Goal: Task Accomplishment & Management: Manage account settings

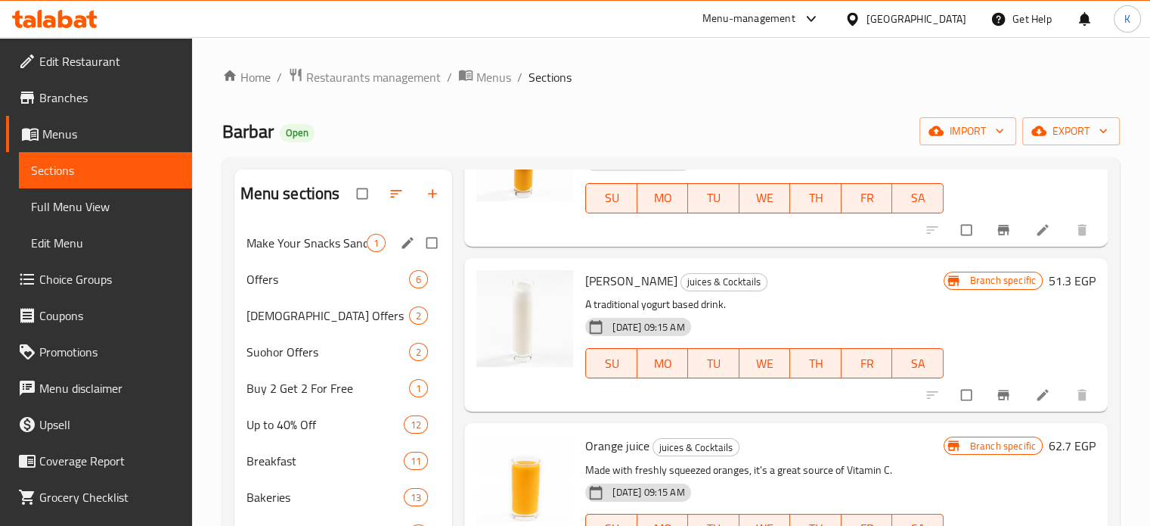
scroll to position [691, 0]
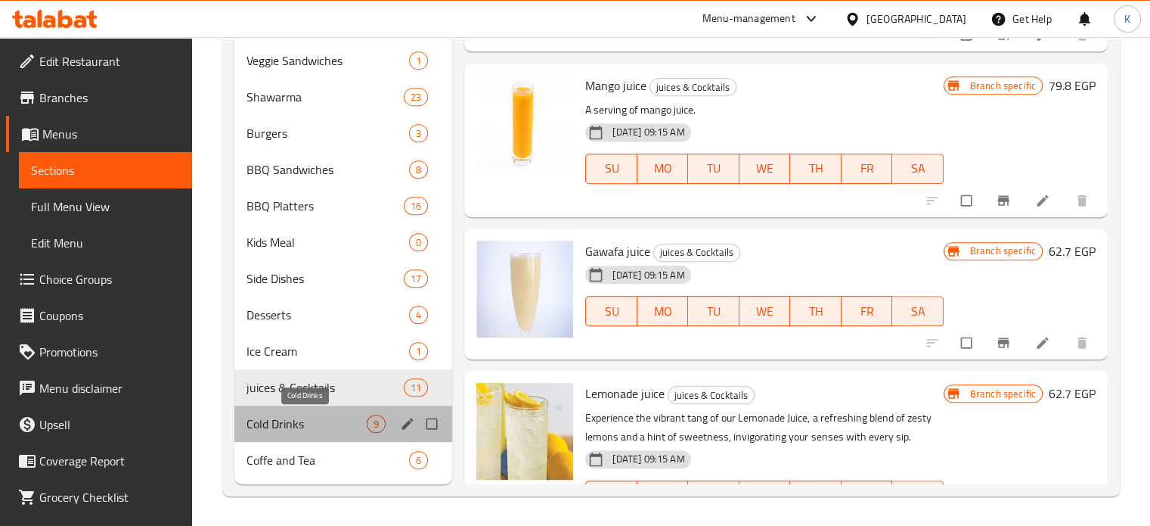
click at [318, 424] on span "Cold Drinks" at bounding box center [307, 424] width 121 height 18
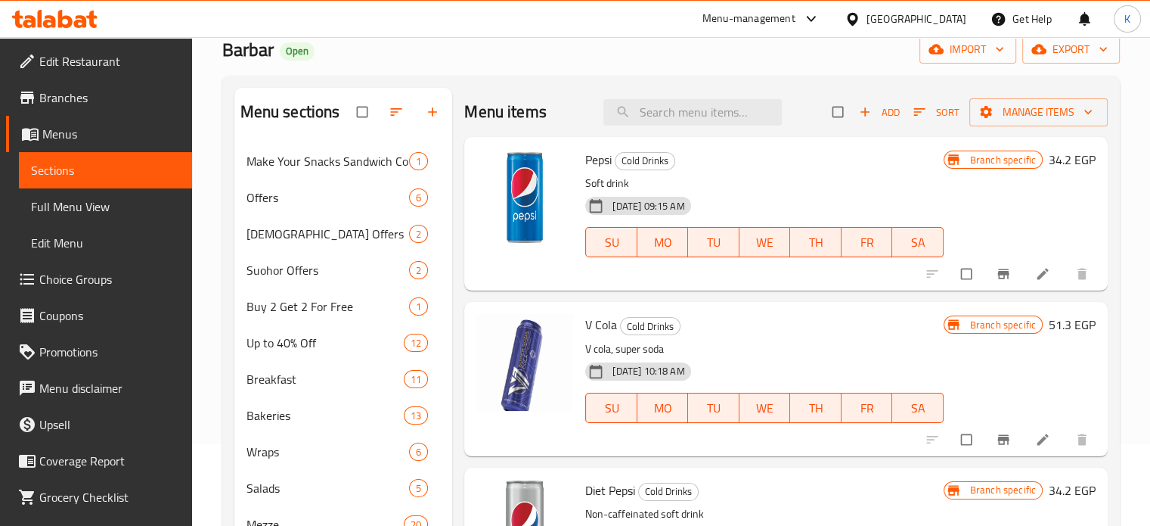
scroll to position [2, 0]
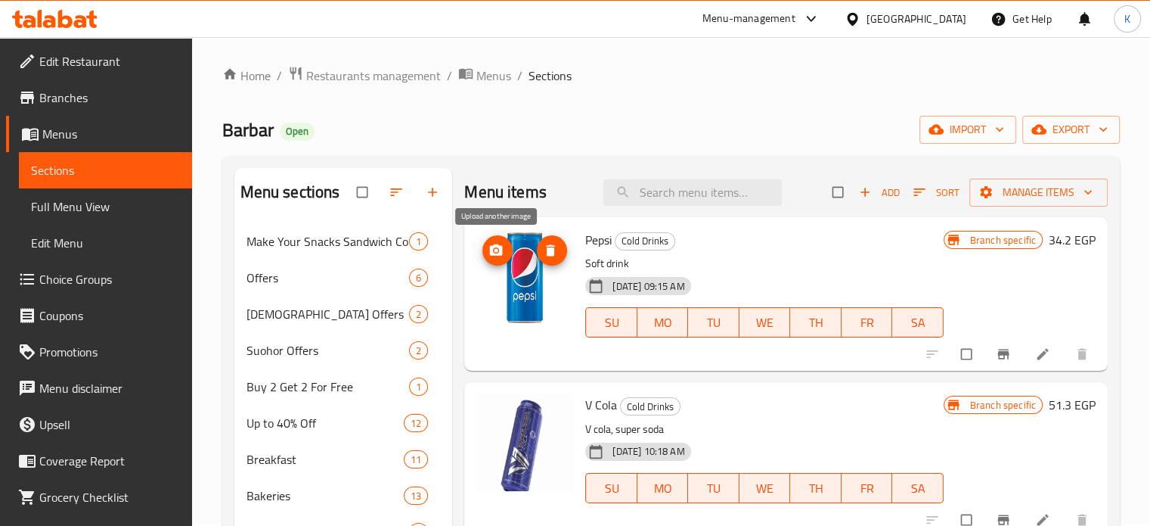
click at [504, 248] on span "upload picture" at bounding box center [498, 250] width 30 height 15
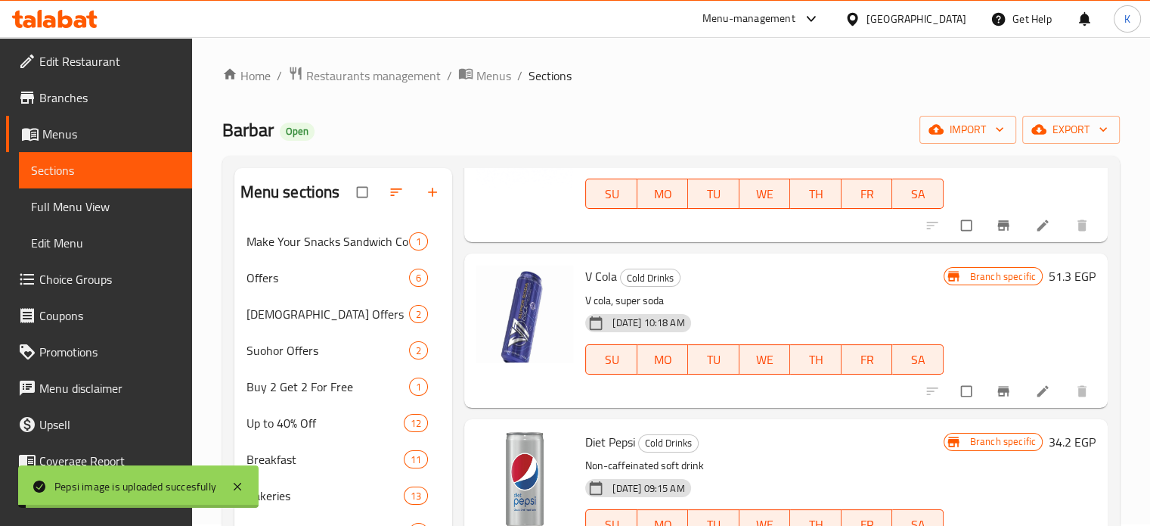
scroll to position [130, 0]
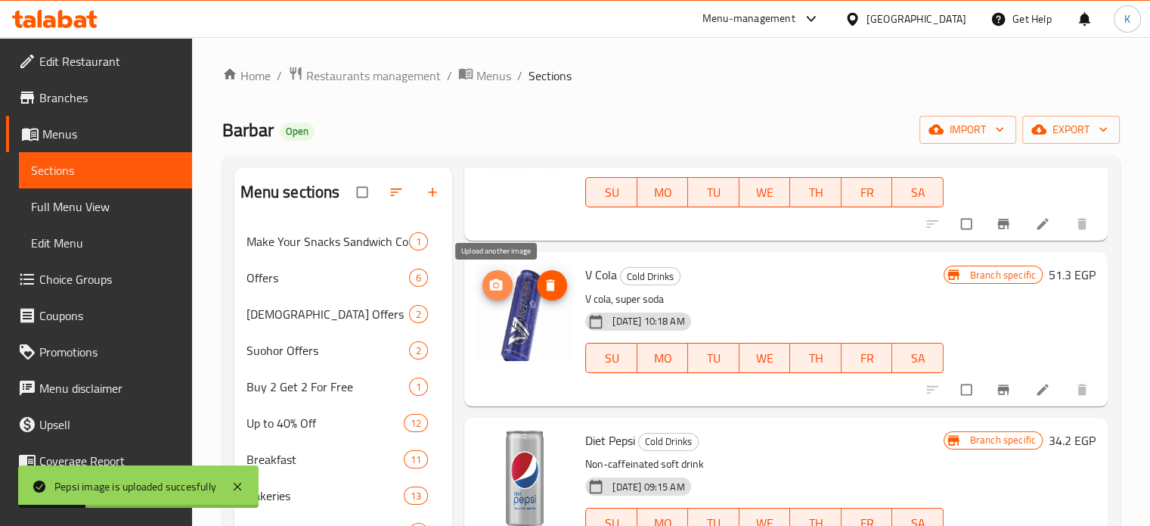
click at [505, 284] on span "upload picture" at bounding box center [498, 285] width 30 height 15
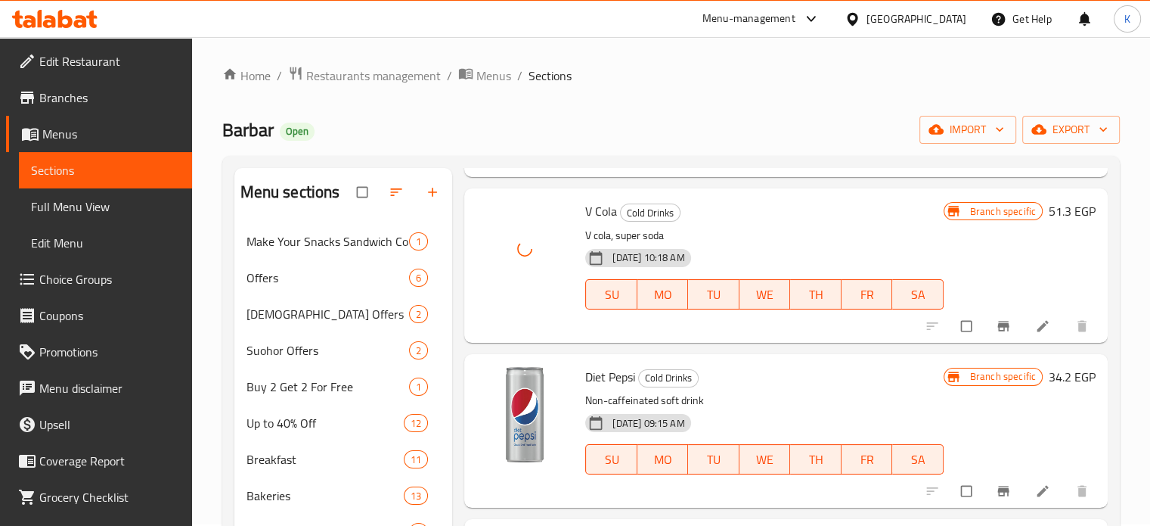
scroll to position [195, 0]
click at [489, 378] on icon "upload picture" at bounding box center [496, 385] width 15 height 15
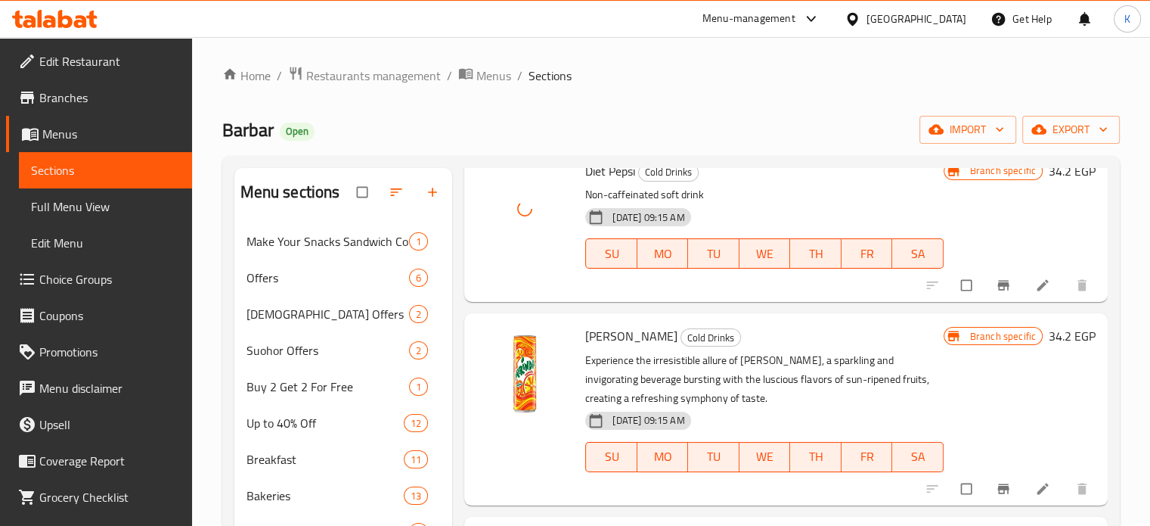
scroll to position [401, 0]
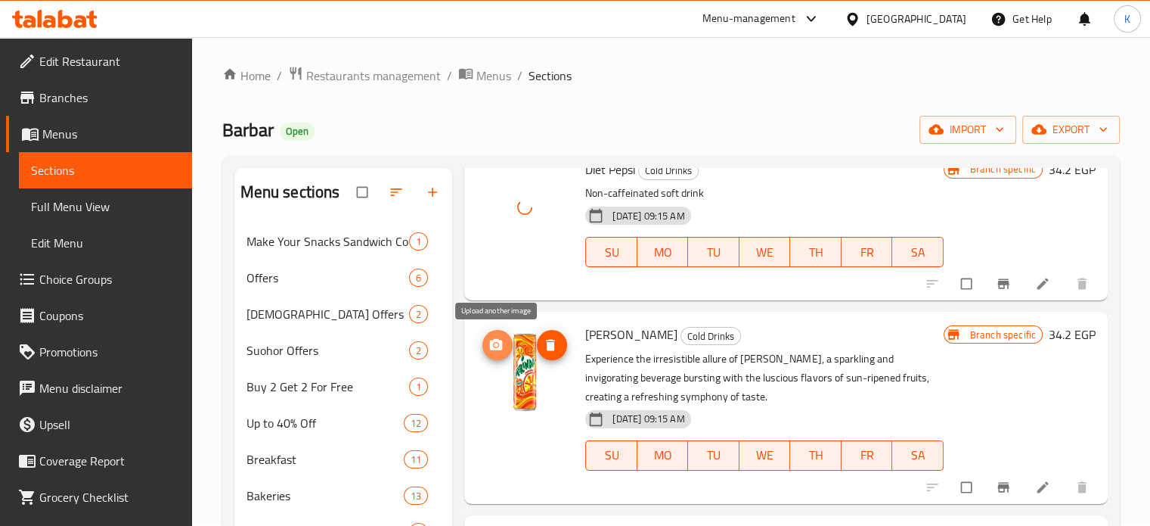
click at [501, 346] on icon "upload picture" at bounding box center [496, 344] width 13 height 11
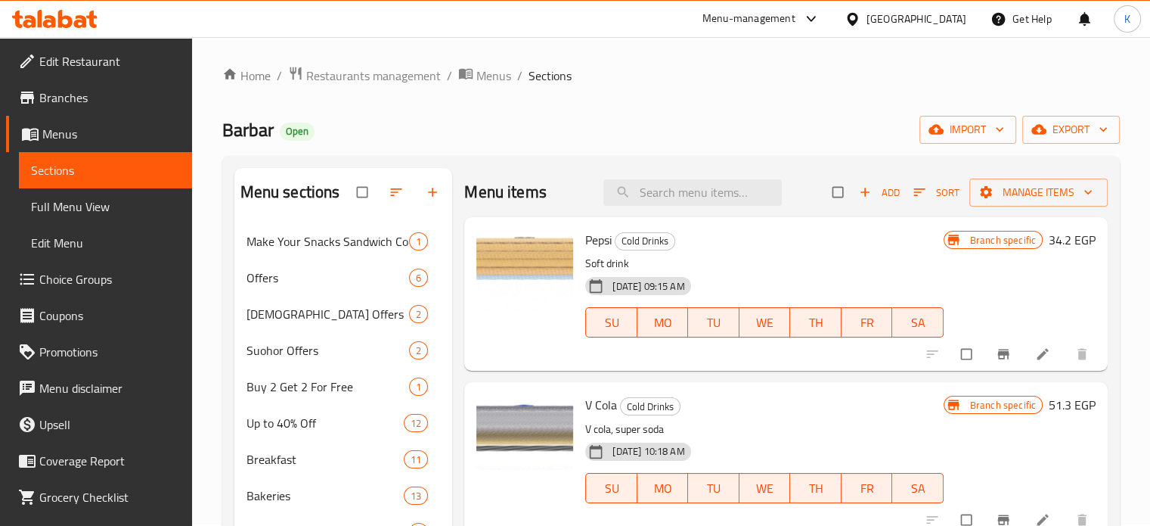
scroll to position [0, 0]
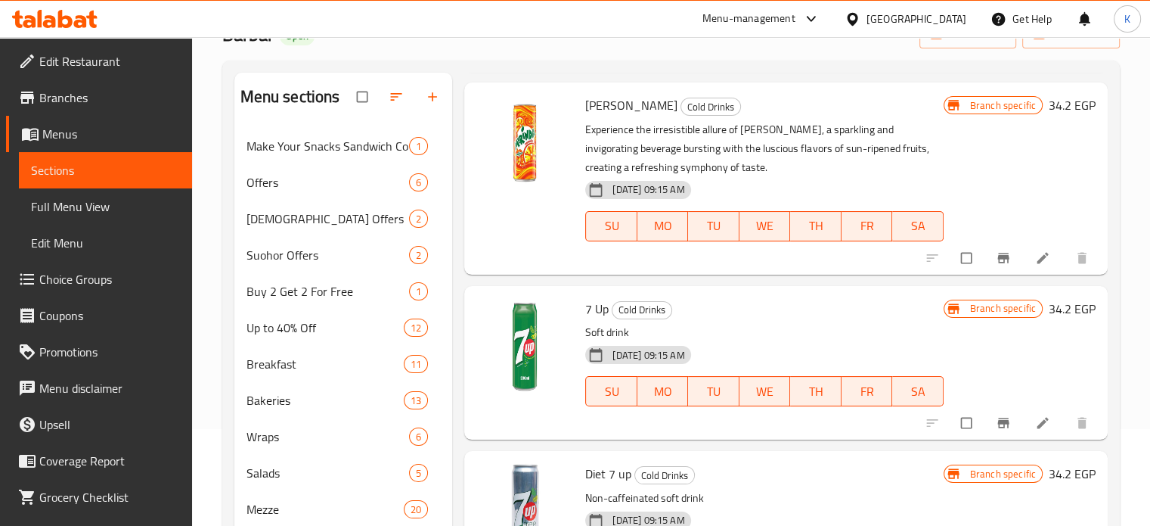
scroll to position [100, 0]
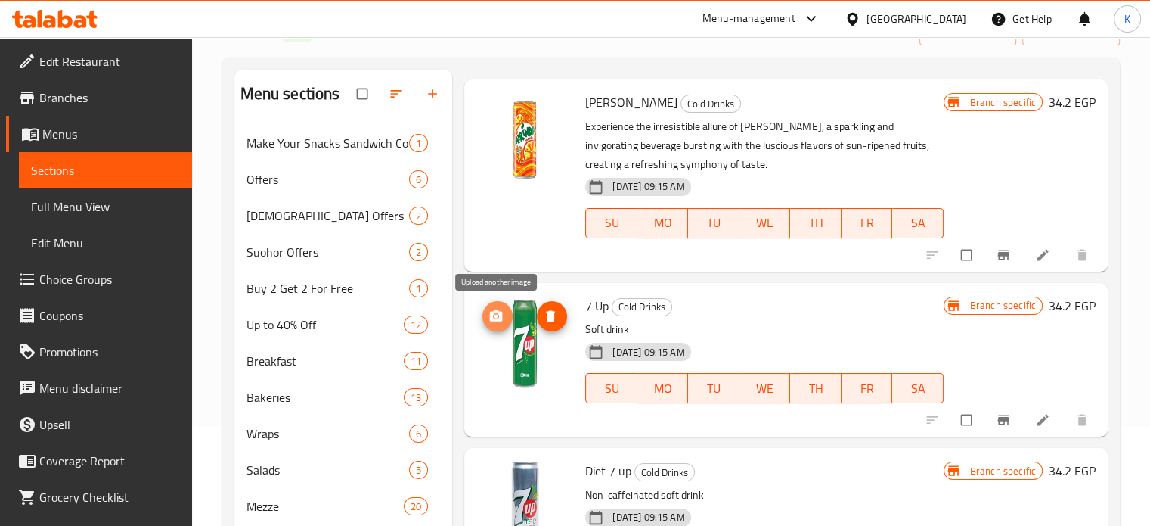
click at [489, 312] on icon "upload picture" at bounding box center [496, 316] width 15 height 15
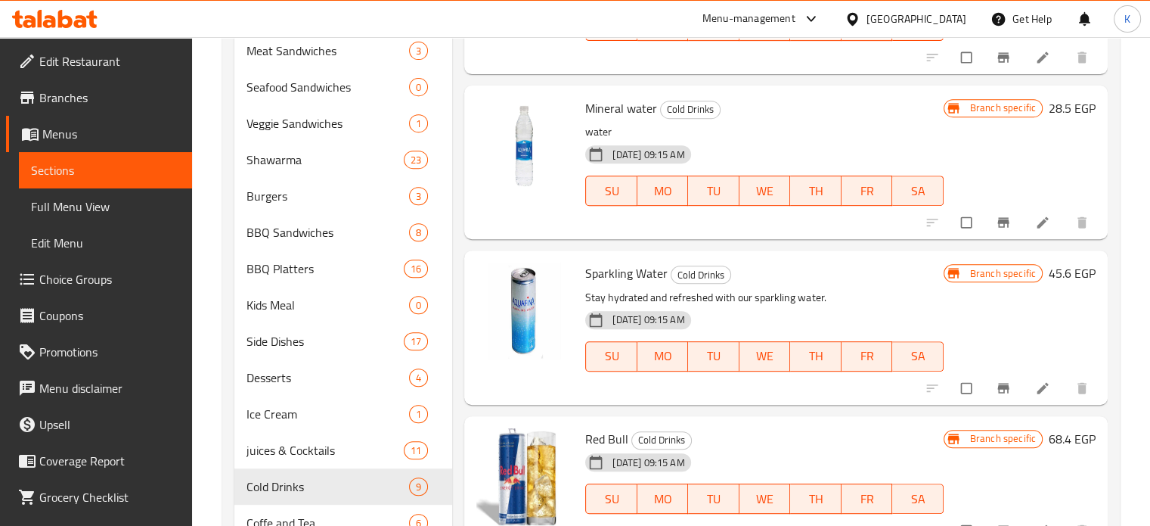
scroll to position [629, 0]
click at [495, 280] on icon "upload picture" at bounding box center [496, 282] width 15 height 15
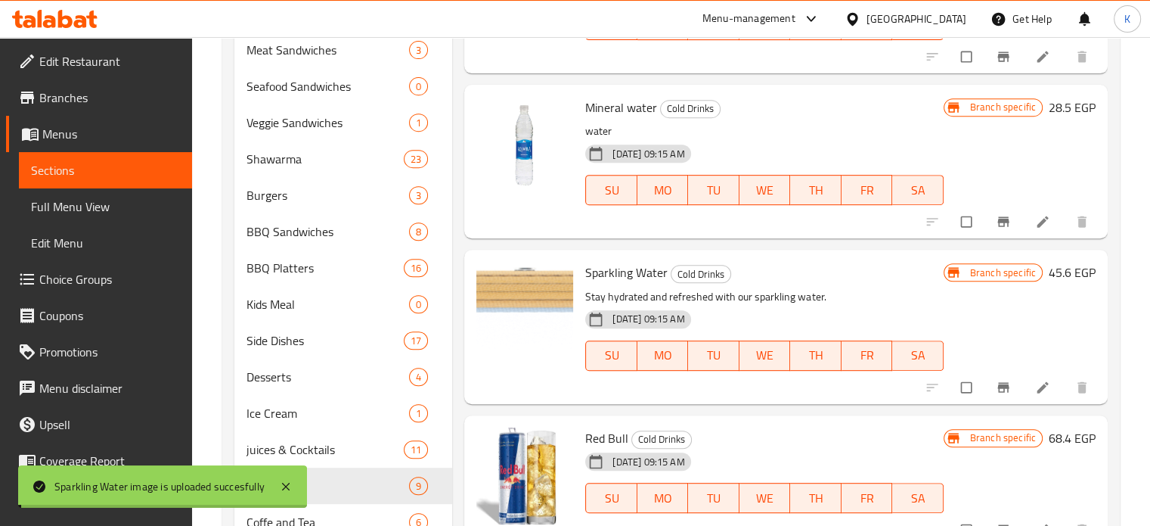
scroll to position [691, 0]
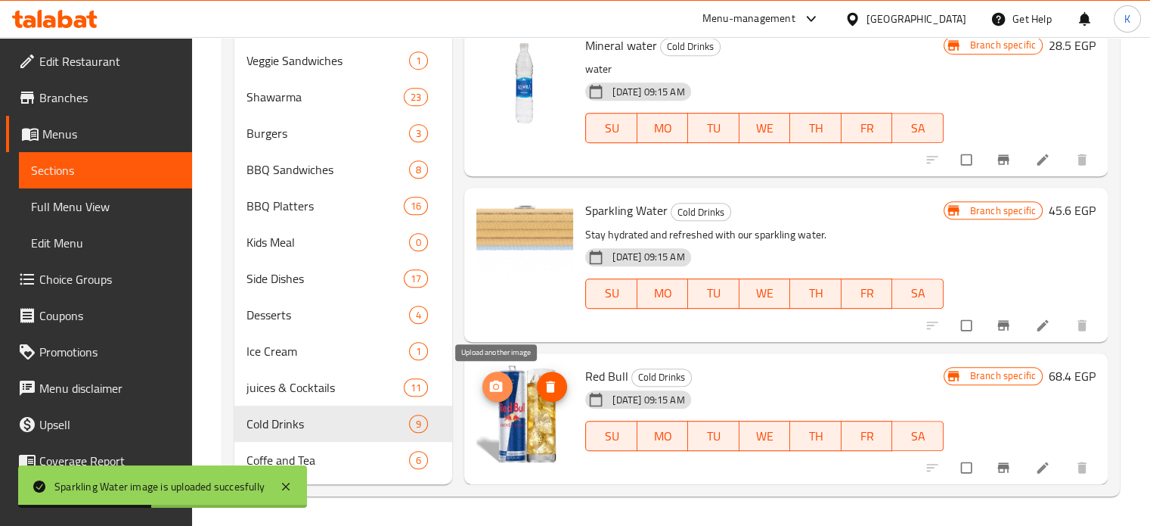
click at [492, 387] on icon "upload picture" at bounding box center [496, 385] width 13 height 11
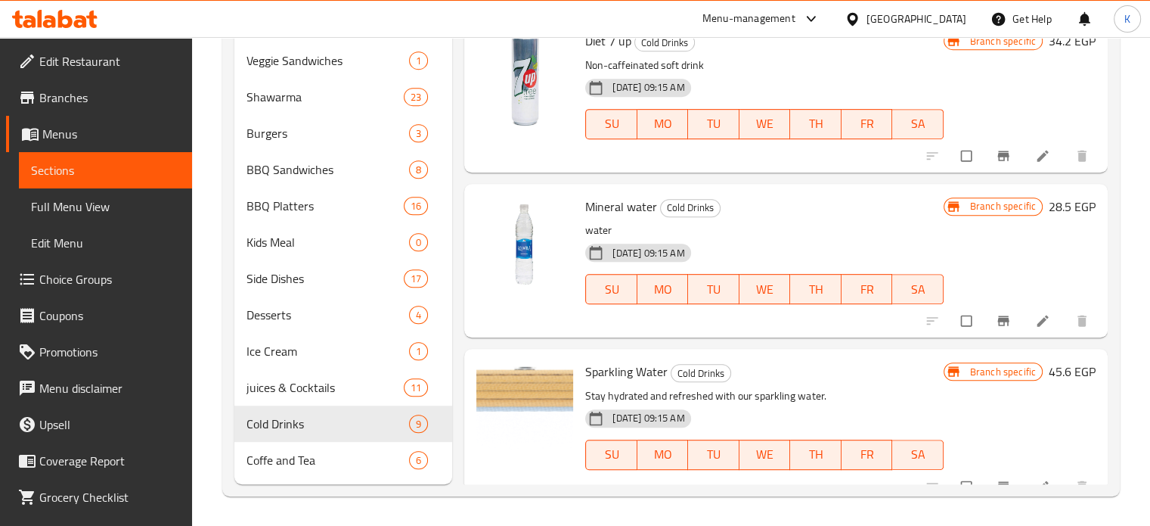
scroll to position [372, 0]
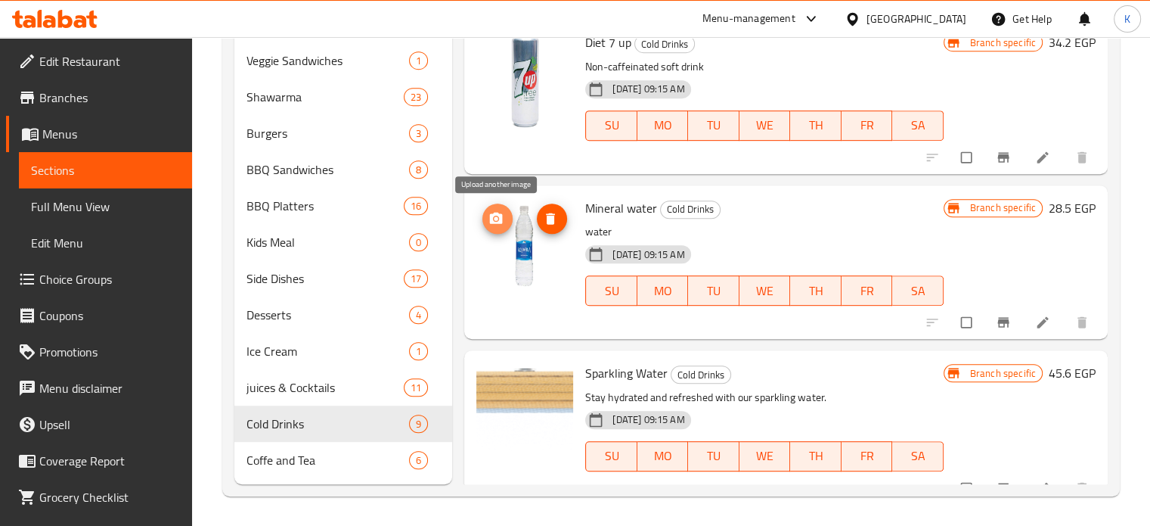
click at [501, 220] on icon "upload picture" at bounding box center [496, 217] width 13 height 11
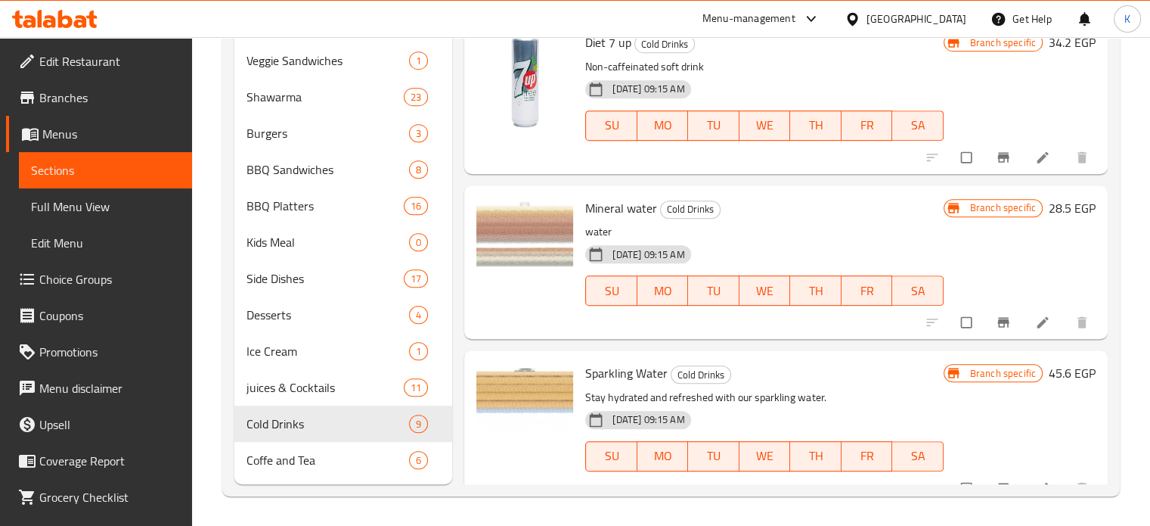
scroll to position [0, 0]
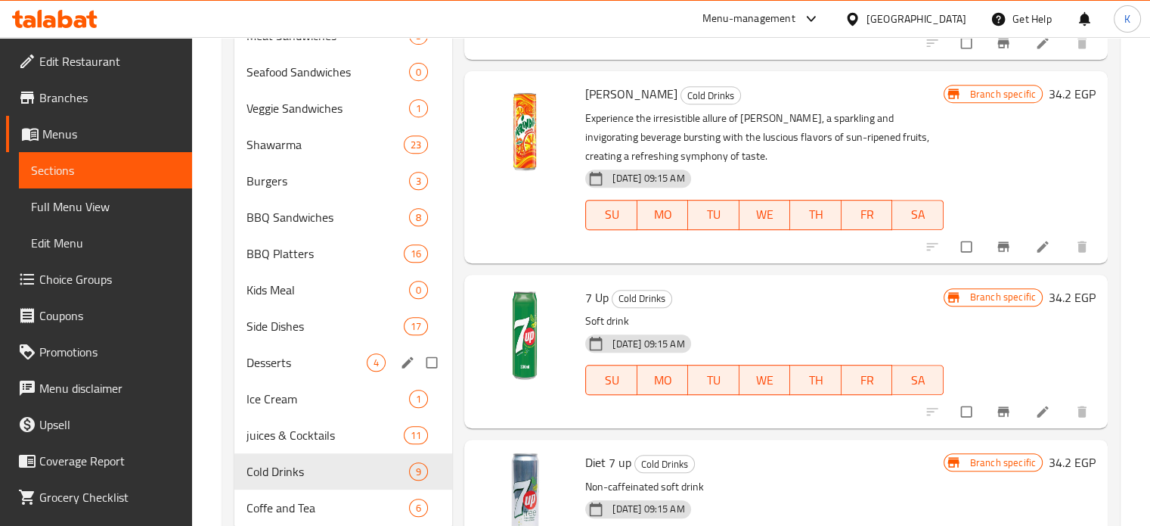
scroll to position [691, 0]
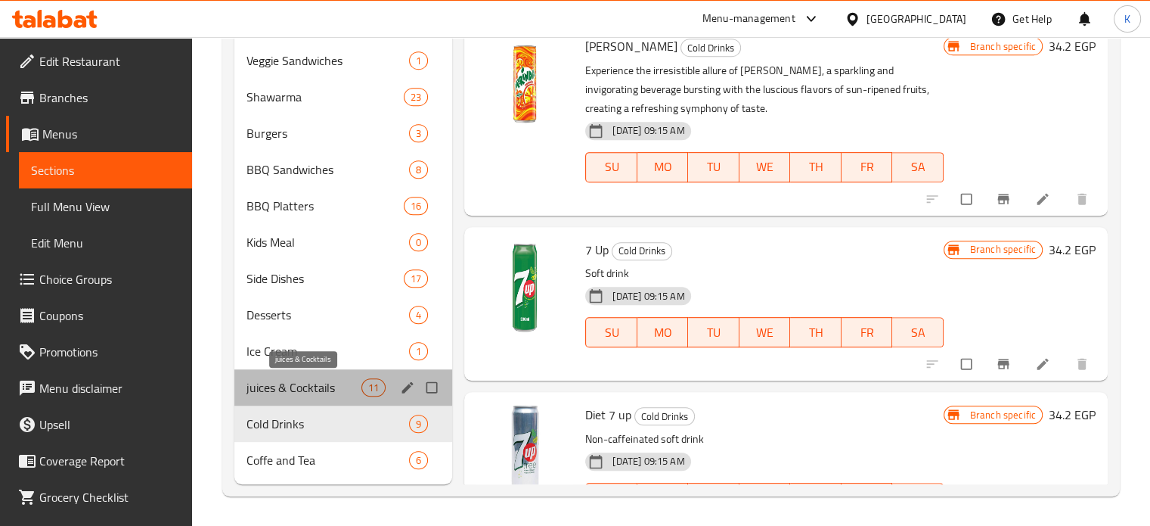
click at [300, 387] on span "juices & Cocktails" at bounding box center [305, 387] width 116 height 18
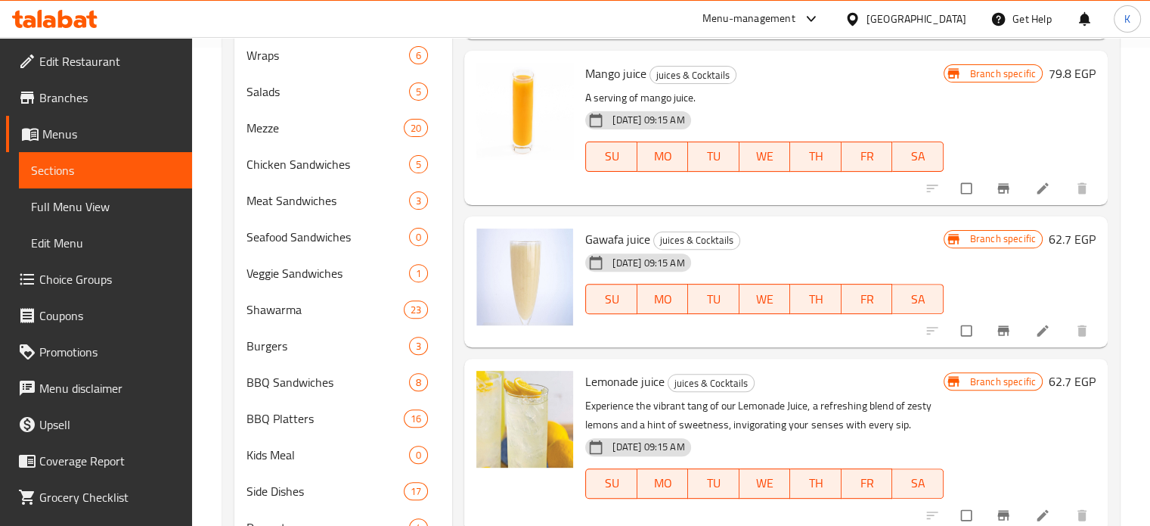
scroll to position [511, 0]
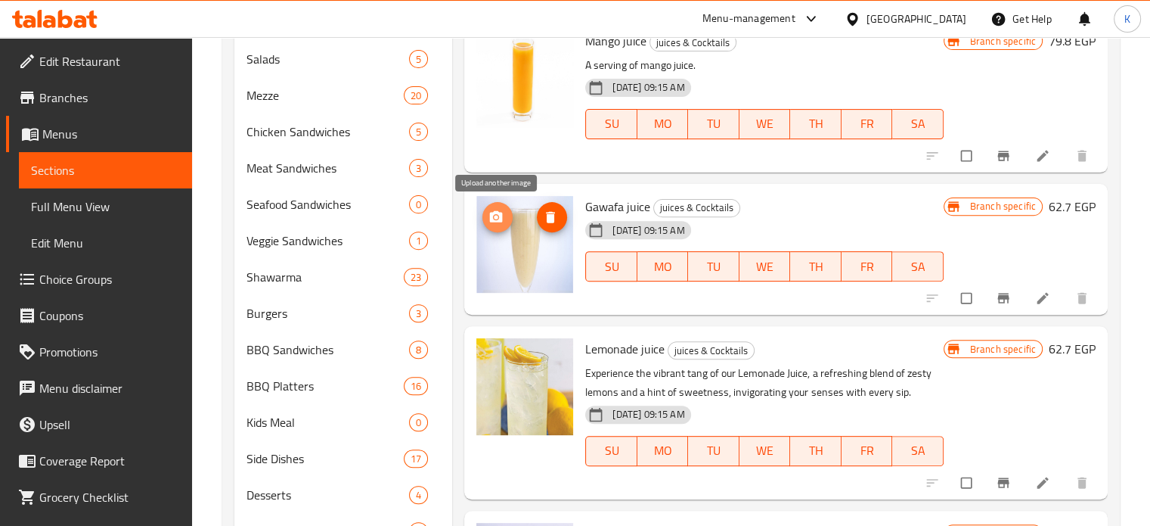
click at [501, 214] on icon "upload picture" at bounding box center [496, 215] width 13 height 11
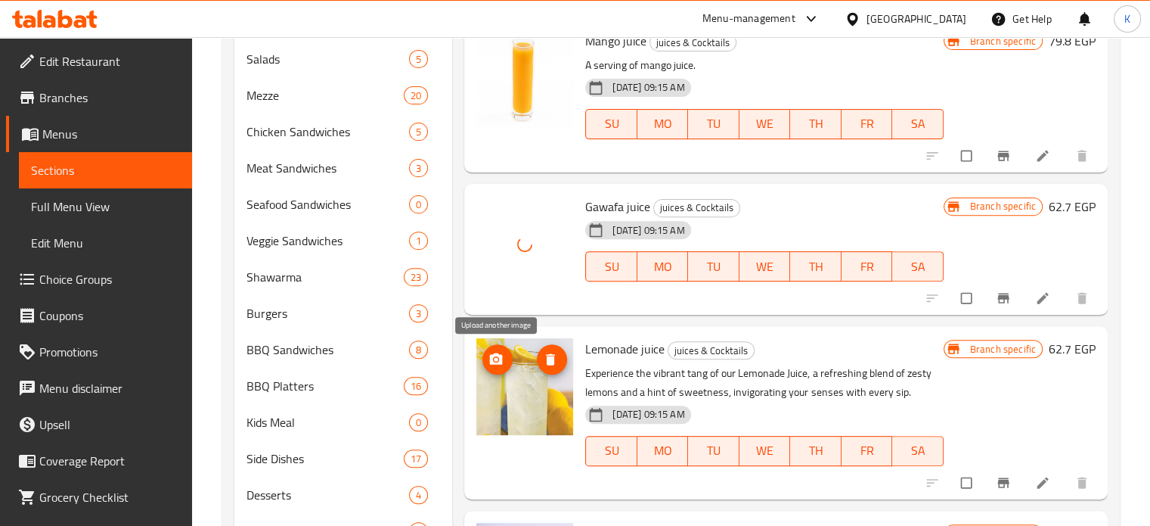
click at [499, 359] on icon "upload picture" at bounding box center [496, 358] width 13 height 11
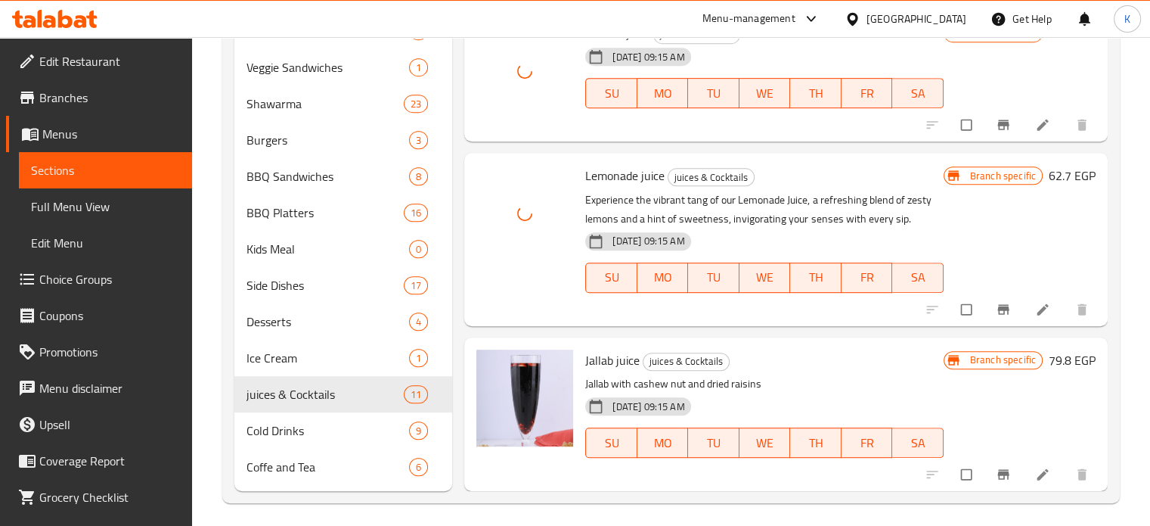
scroll to position [691, 0]
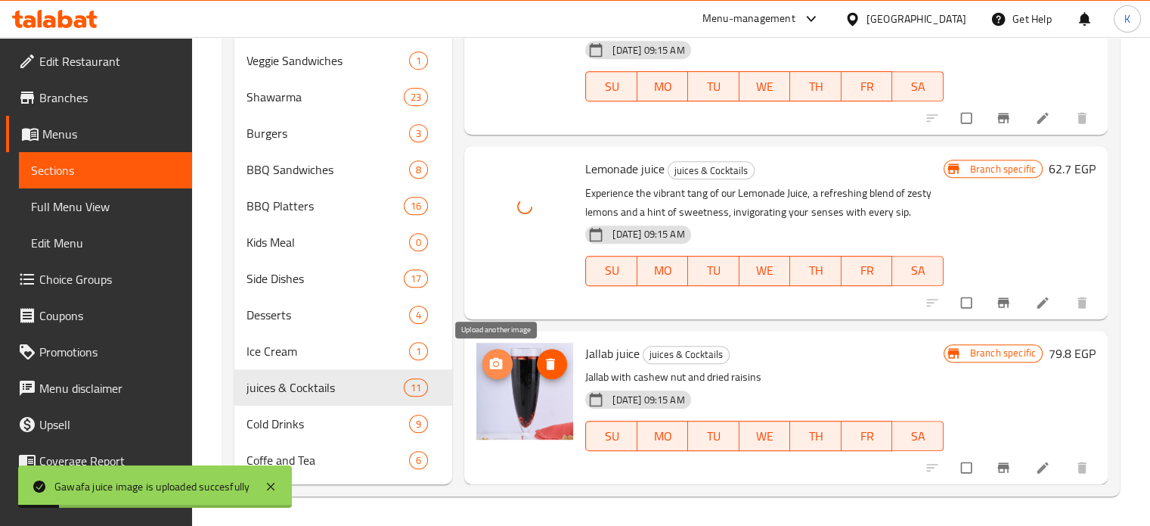
click at [495, 362] on circle "upload picture" at bounding box center [497, 364] width 4 height 4
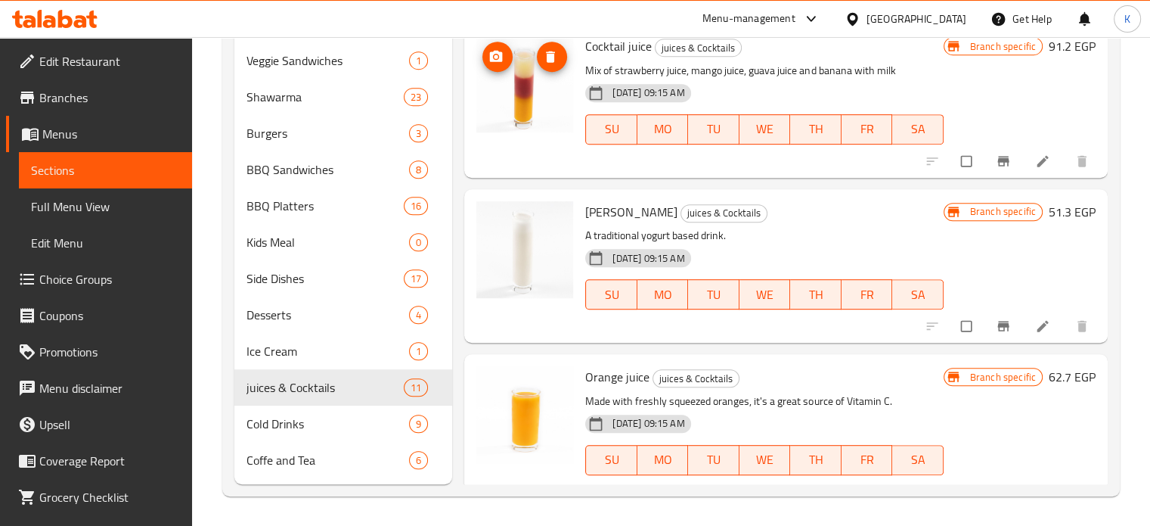
scroll to position [0, 0]
